Goal: Task Accomplishment & Management: Use online tool/utility

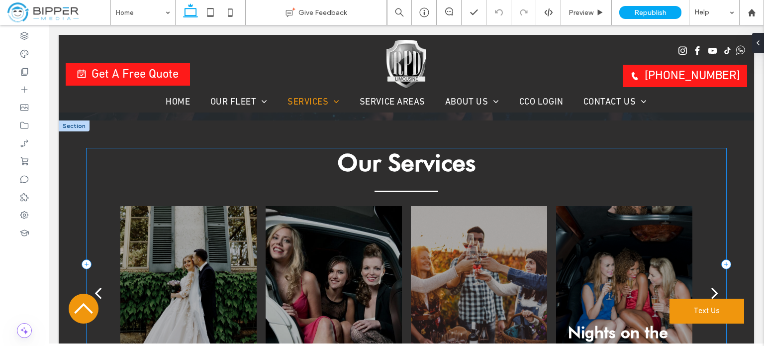
scroll to position [1981, 0]
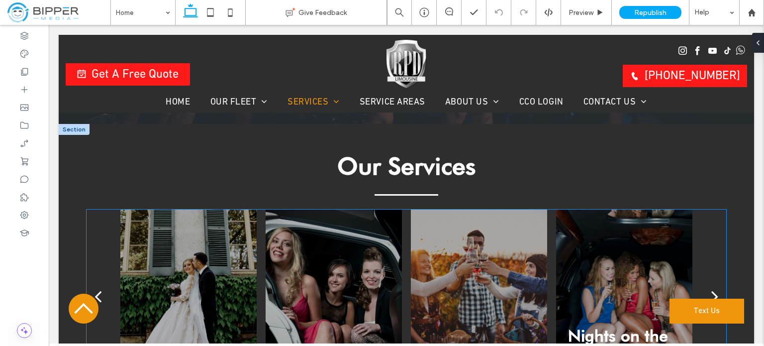
click at [154, 242] on div at bounding box center [188, 296] width 137 height 174
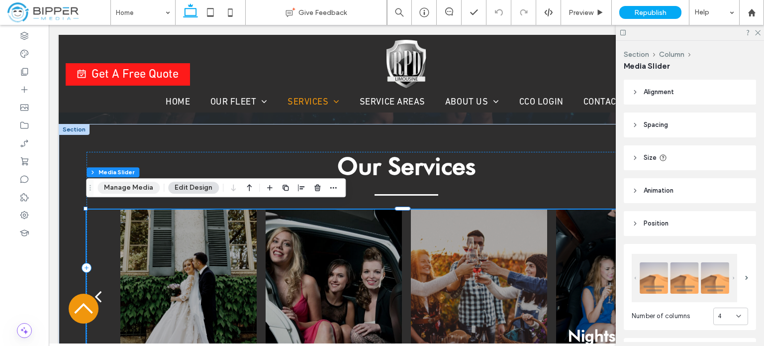
drag, startPoint x: 134, startPoint y: 185, endPoint x: 198, endPoint y: 180, distance: 63.9
click at [134, 185] on button "Manage Media" at bounding box center [128, 188] width 62 height 12
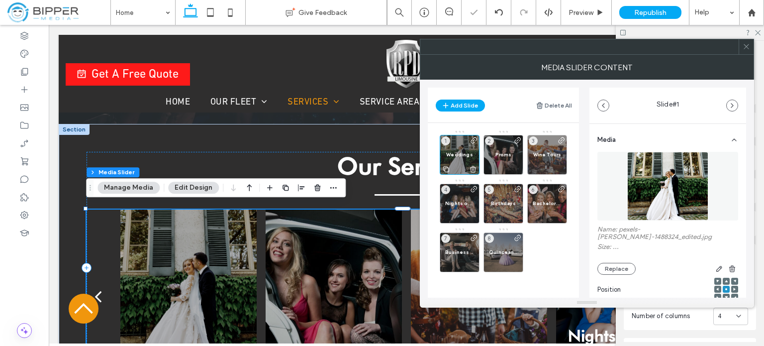
click at [454, 147] on div "Weddings 1" at bounding box center [460, 155] width 40 height 40
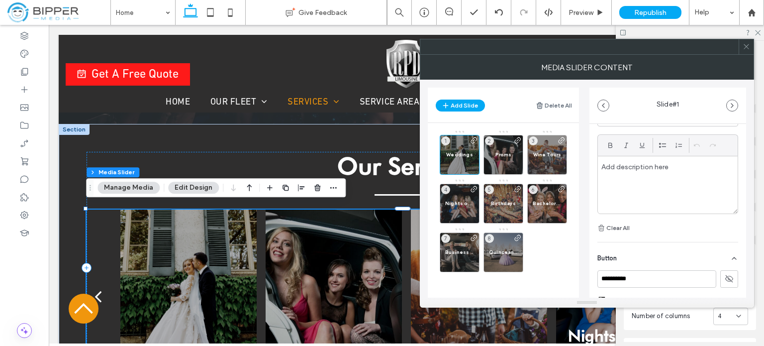
scroll to position [341, 0]
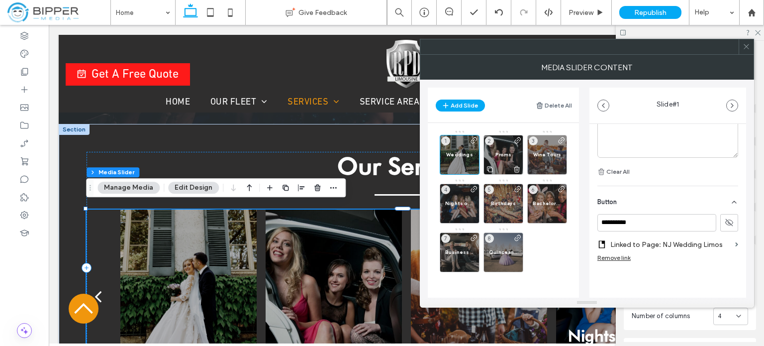
click at [500, 153] on span "Proms" at bounding box center [503, 154] width 29 height 6
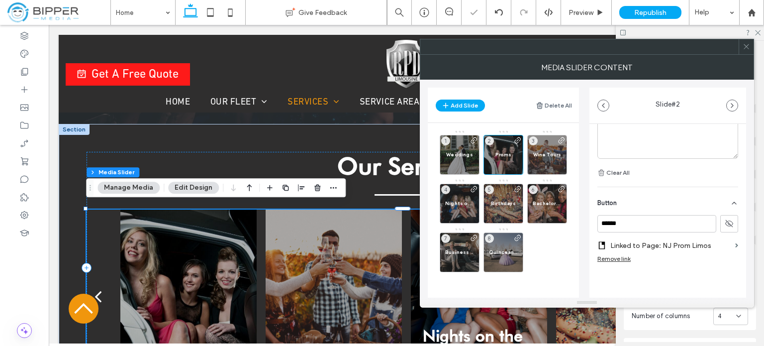
scroll to position [333, 0]
click at [551, 156] on span "Wine Tours" at bounding box center [547, 154] width 29 height 6
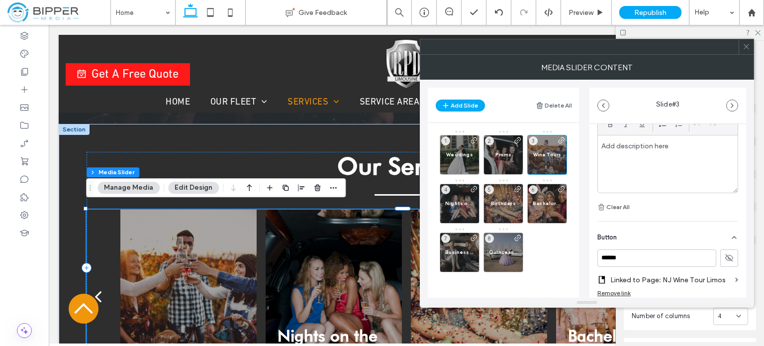
scroll to position [298, 0]
click at [462, 200] on span "Nights on the Town" at bounding box center [459, 203] width 29 height 6
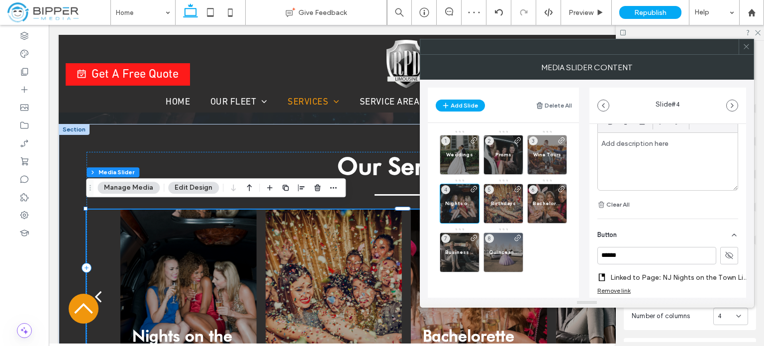
scroll to position [340, 0]
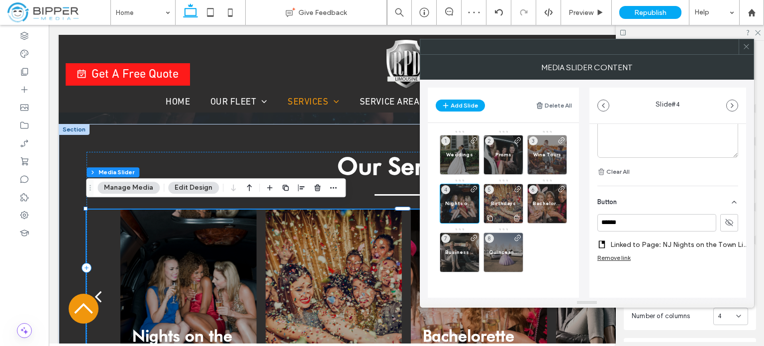
click at [501, 202] on span "Birthdays" at bounding box center [503, 203] width 29 height 6
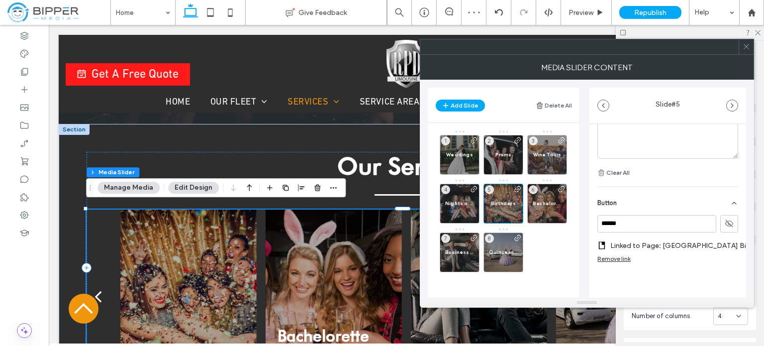
scroll to position [333, 0]
click at [547, 200] on span "Bachelorette Parties" at bounding box center [547, 203] width 29 height 6
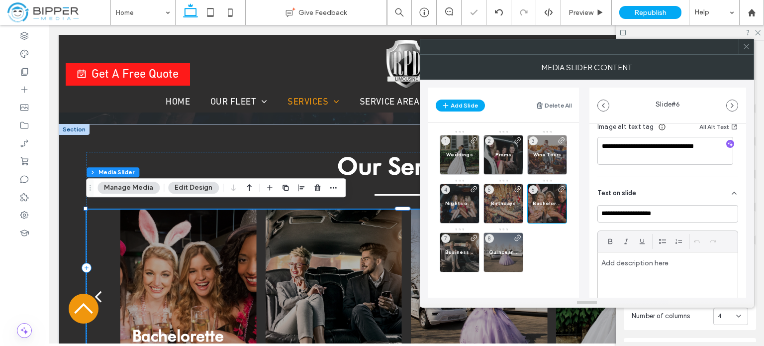
scroll to position [199, 0]
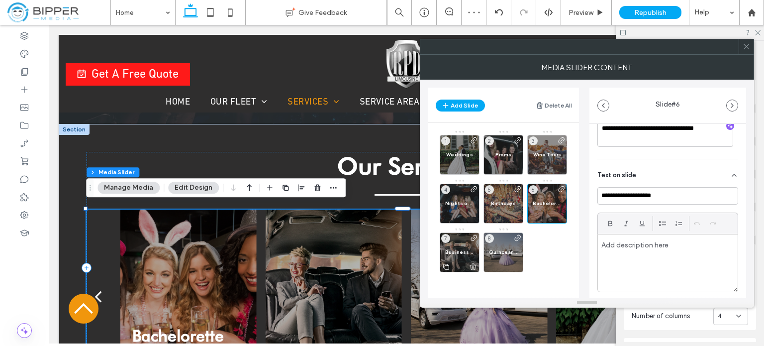
click at [459, 251] on span "Business Trips" at bounding box center [459, 252] width 29 height 6
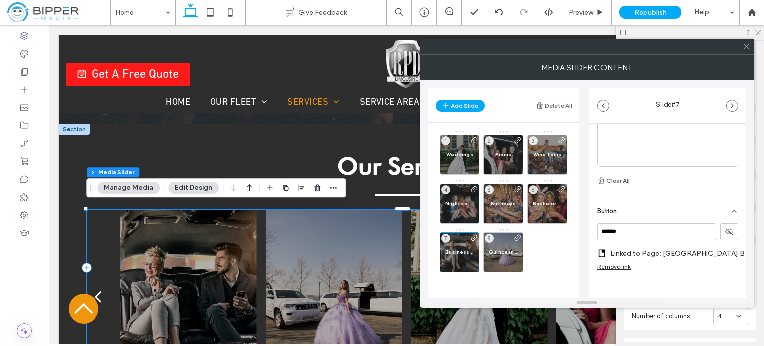
scroll to position [333, 0]
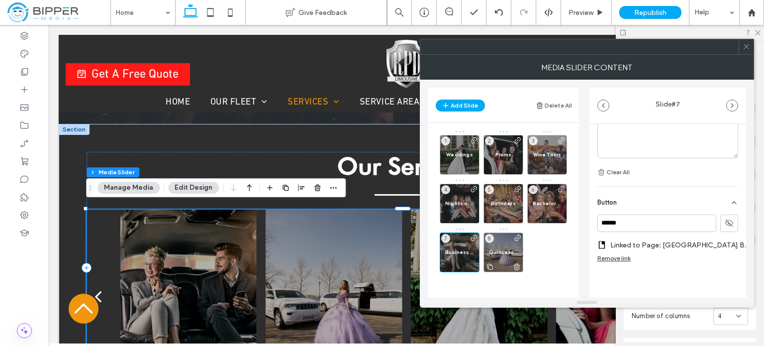
click at [498, 256] on div "Quinceaneras 8" at bounding box center [503, 252] width 40 height 40
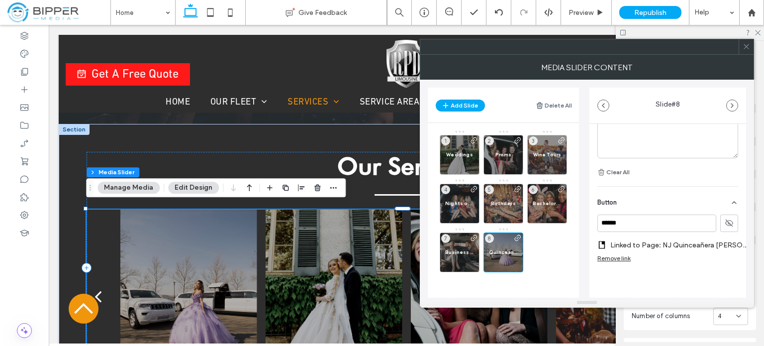
click at [748, 47] on icon at bounding box center [745, 46] width 7 height 7
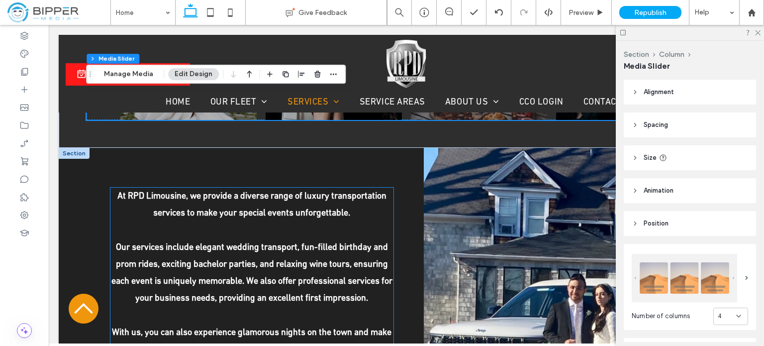
scroll to position [2130, 0]
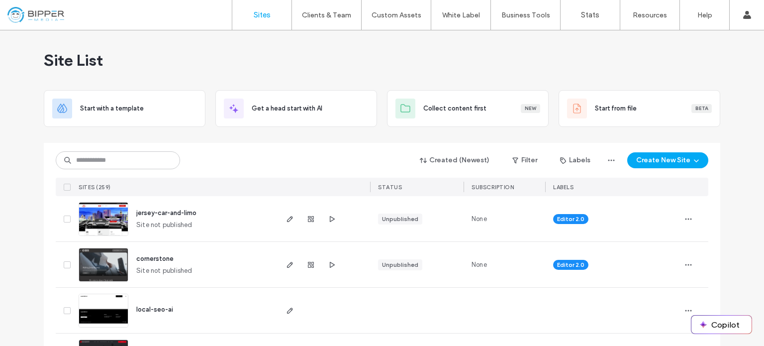
click at [110, 161] on input at bounding box center [118, 160] width 124 height 18
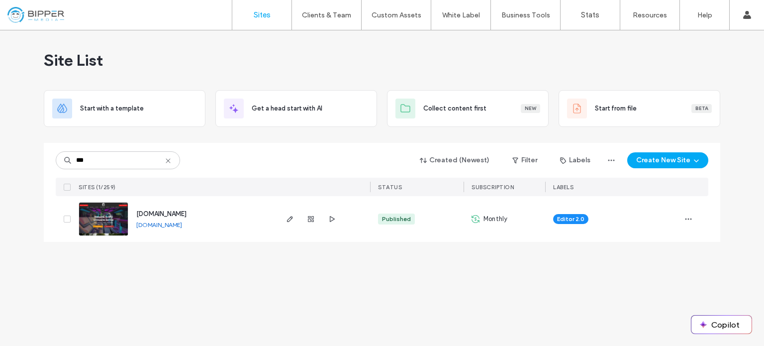
type input "***"
click at [105, 212] on img at bounding box center [103, 236] width 49 height 68
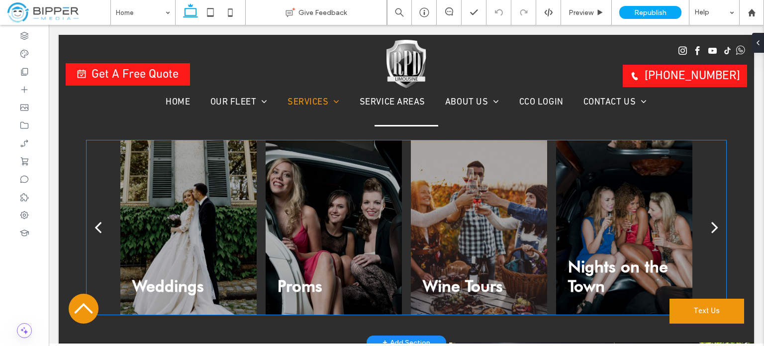
click at [197, 189] on div at bounding box center [188, 227] width 137 height 174
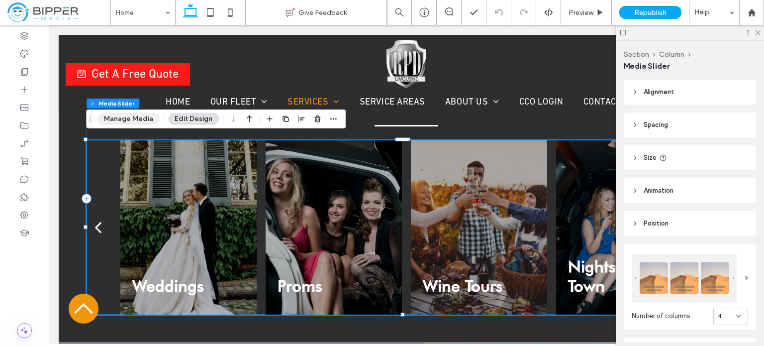
click at [130, 119] on button "Manage Media" at bounding box center [128, 119] width 62 height 12
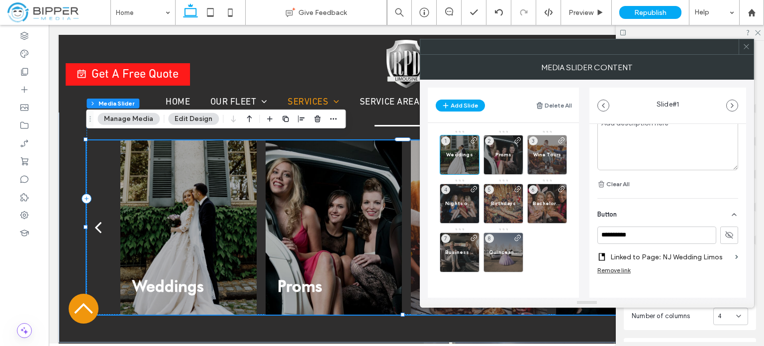
scroll to position [341, 0]
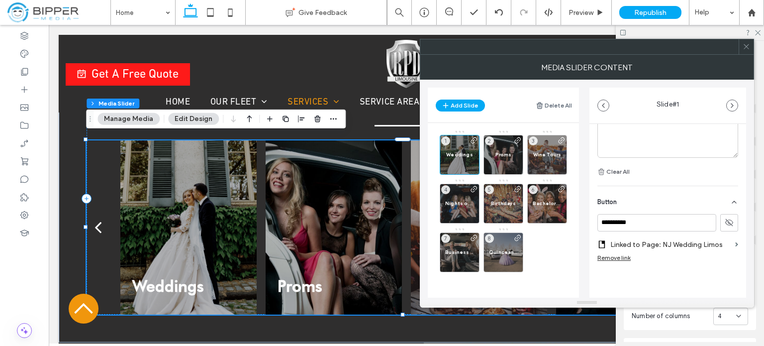
click at [745, 48] on icon at bounding box center [745, 46] width 7 height 7
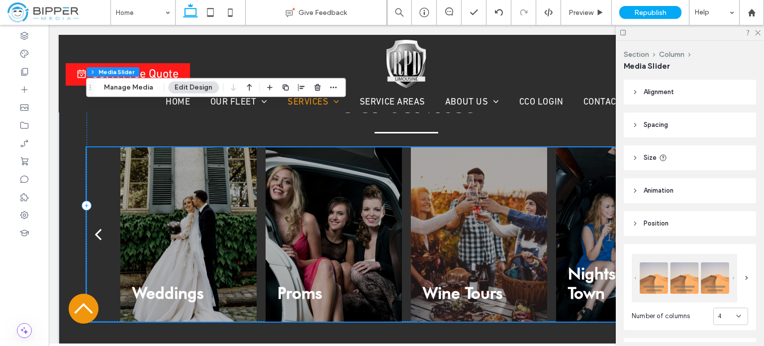
scroll to position [2100, 0]
